Goal: Information Seeking & Learning: Learn about a topic

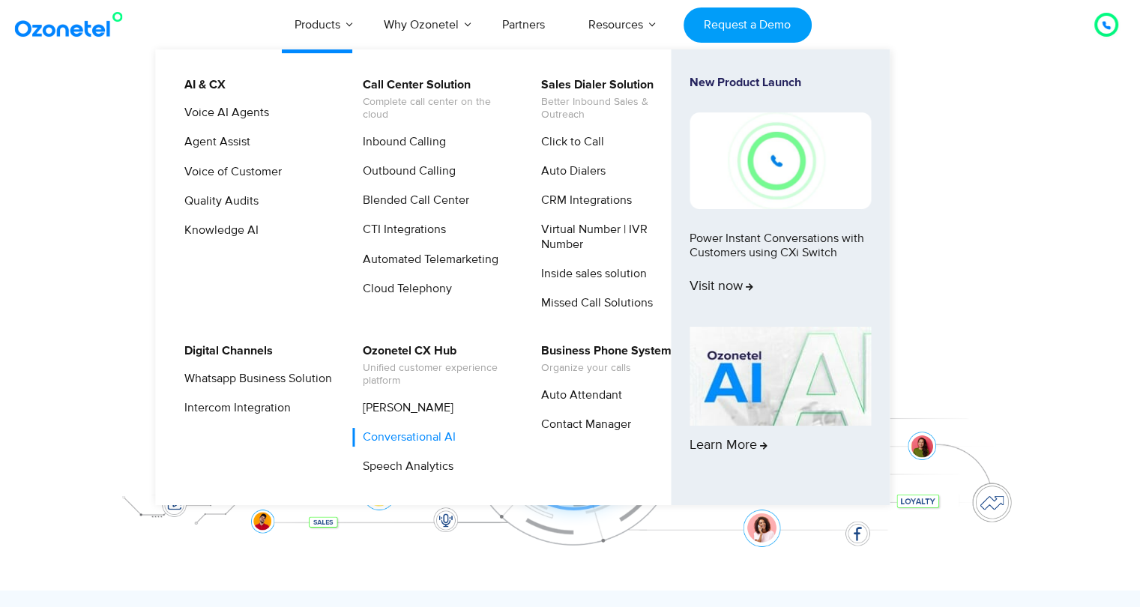
click at [423, 437] on link "Conversational AI" at bounding box center [405, 437] width 105 height 19
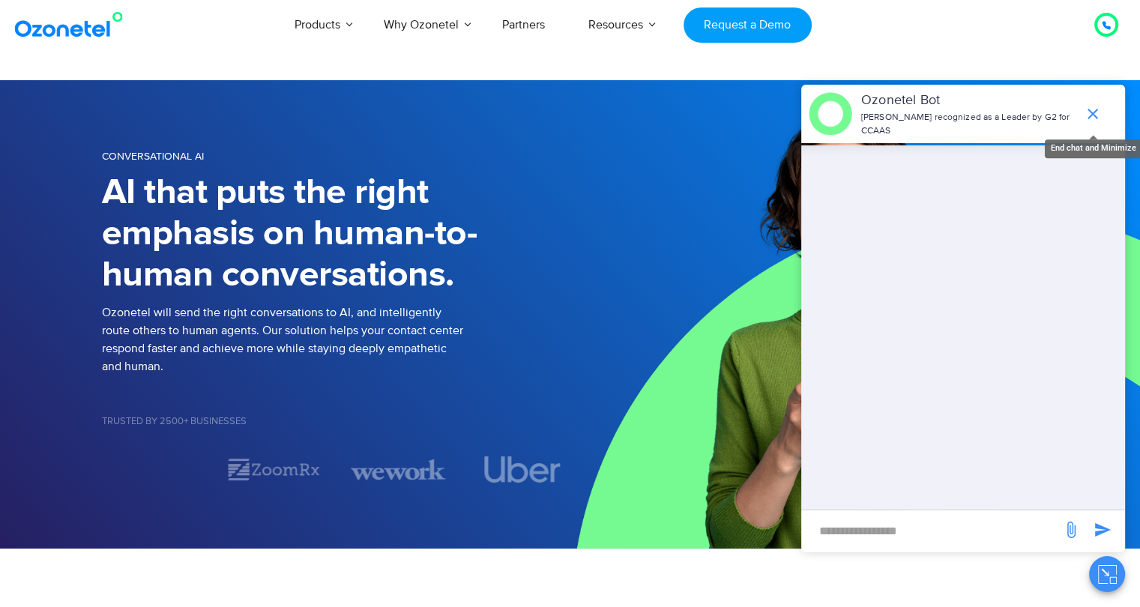
click at [1096, 108] on icon "end chat or minimize" at bounding box center [1092, 114] width 18 height 18
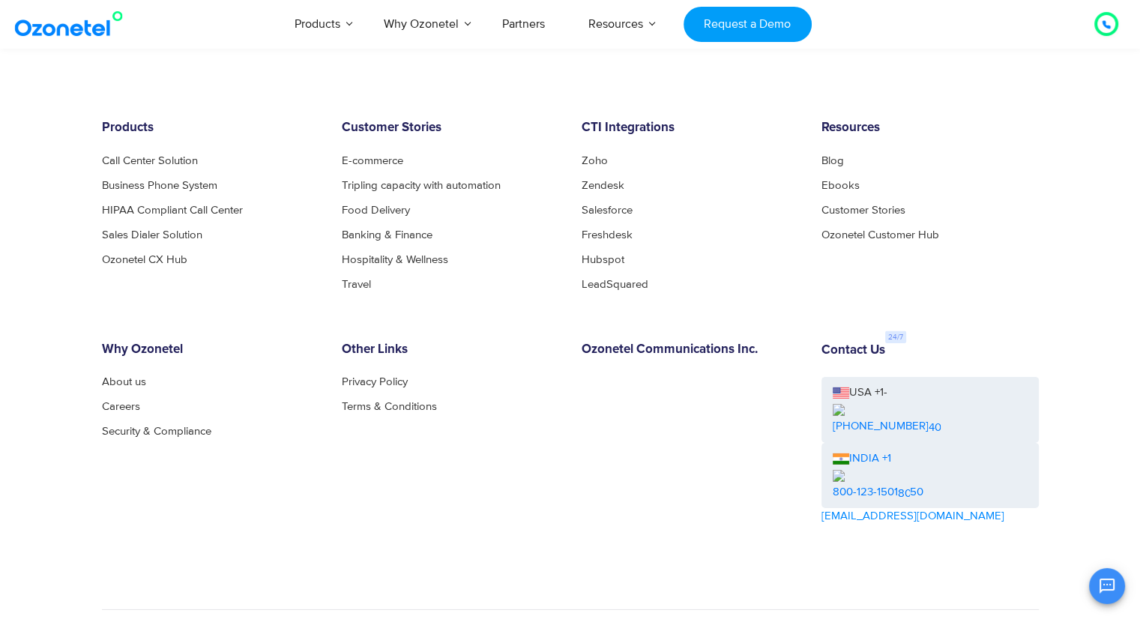
scroll to position [4654, 0]
